Goal: Task Accomplishment & Management: Manage account settings

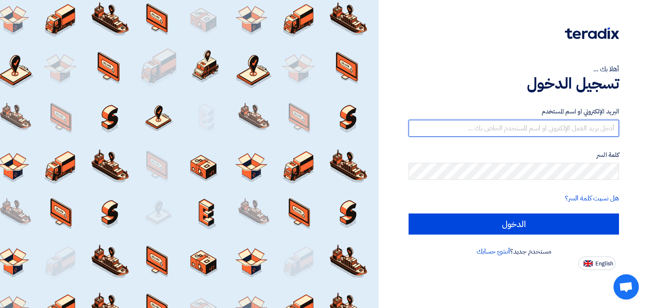
click at [560, 133] on input "text" at bounding box center [514, 128] width 210 height 17
click at [564, 127] on input "text" at bounding box center [514, 128] width 210 height 17
click at [554, 129] on input "text" at bounding box center [514, 128] width 210 height 17
type input "alaa.nageh@obeikan.com.sa"
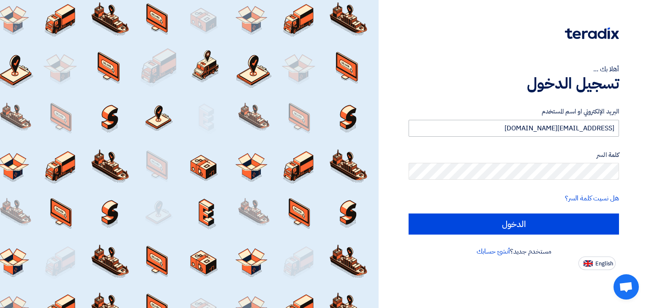
click at [409, 214] on input "الدخول" at bounding box center [514, 224] width 210 height 21
type input "Sign in"
